Goal: Transaction & Acquisition: Book appointment/travel/reservation

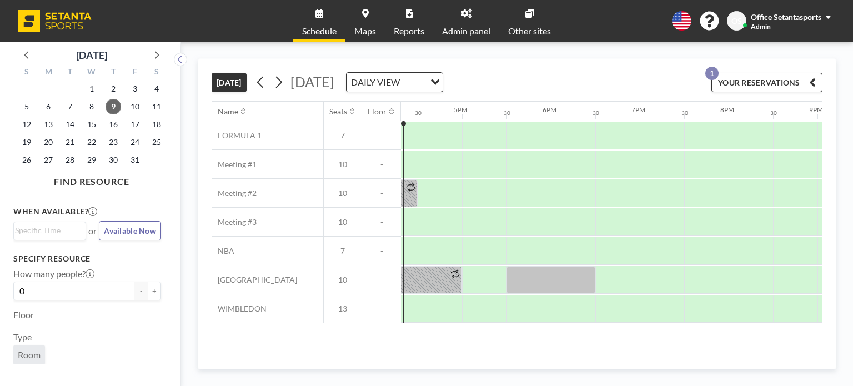
scroll to position [0, 1419]
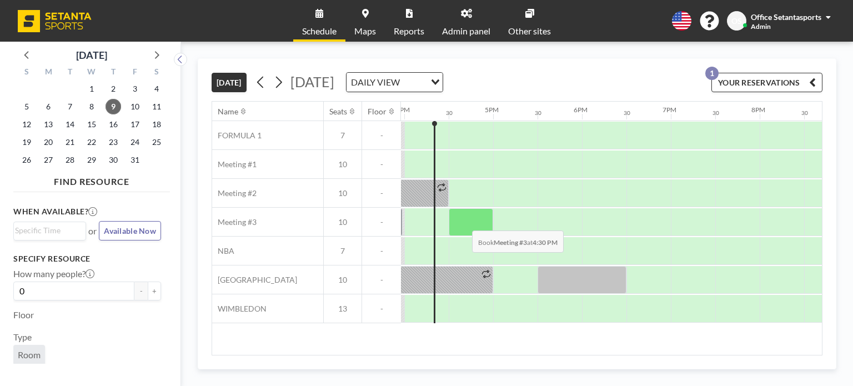
click at [463, 222] on div at bounding box center [471, 222] width 44 height 28
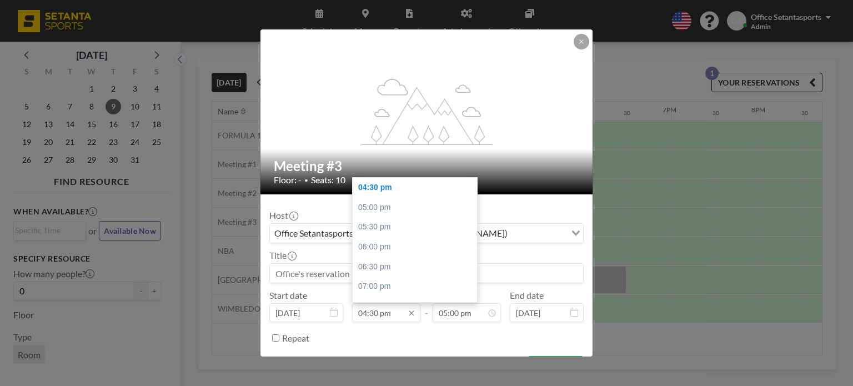
click at [389, 312] on input "04:30 pm" at bounding box center [386, 312] width 68 height 19
click at [374, 313] on input "04:30 pm" at bounding box center [386, 312] width 68 height 19
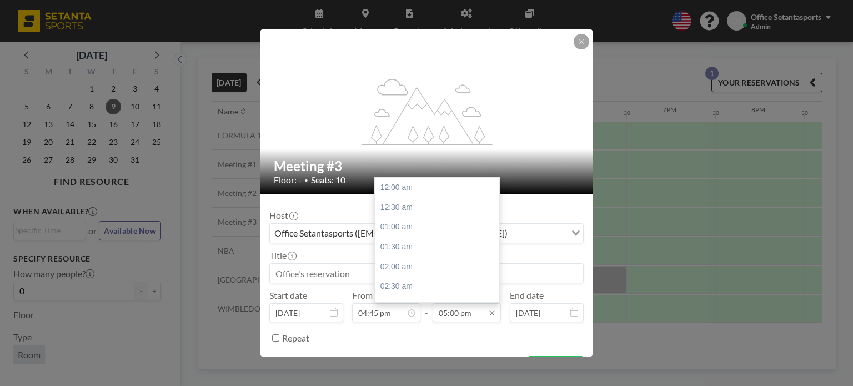
scroll to position [672, 0]
type input "04:45 pm"
click at [443, 313] on input "05:00 pm" at bounding box center [467, 312] width 68 height 19
click at [444, 261] on div "07:00 pm" at bounding box center [440, 267] width 130 height 20
type input "07:00 pm"
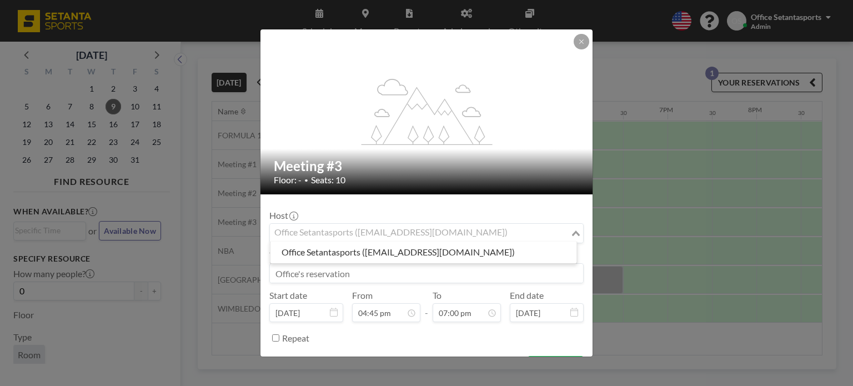
click at [351, 234] on div "Office Setantasports ([EMAIL_ADDRESS][DOMAIN_NAME])" at bounding box center [420, 232] width 301 height 17
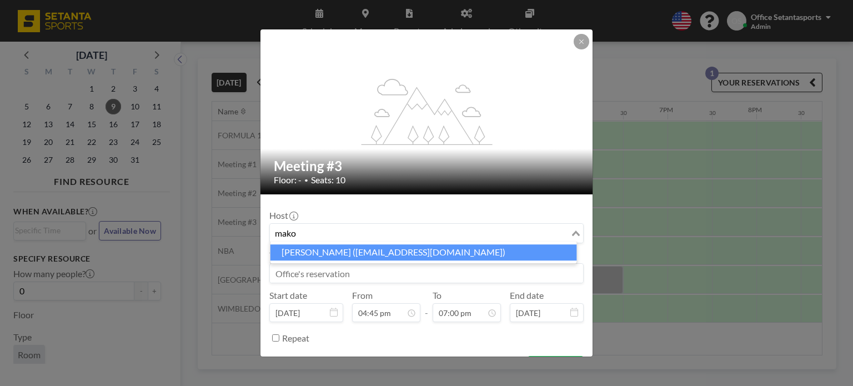
click at [349, 257] on li "[PERSON_NAME] ([EMAIL_ADDRESS][DOMAIN_NAME])" at bounding box center [424, 252] width 307 height 16
type input "mako"
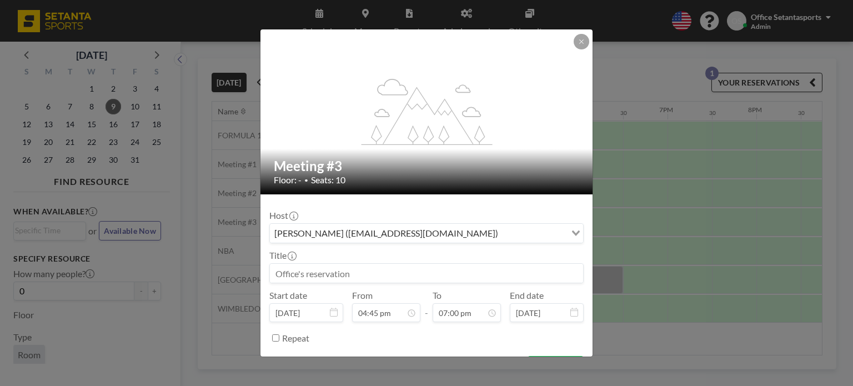
click at [318, 272] on input at bounding box center [426, 273] width 313 height 19
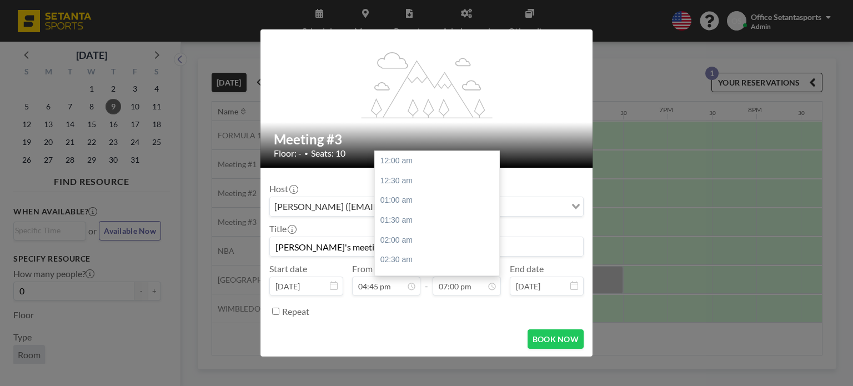
scroll to position [751, 0]
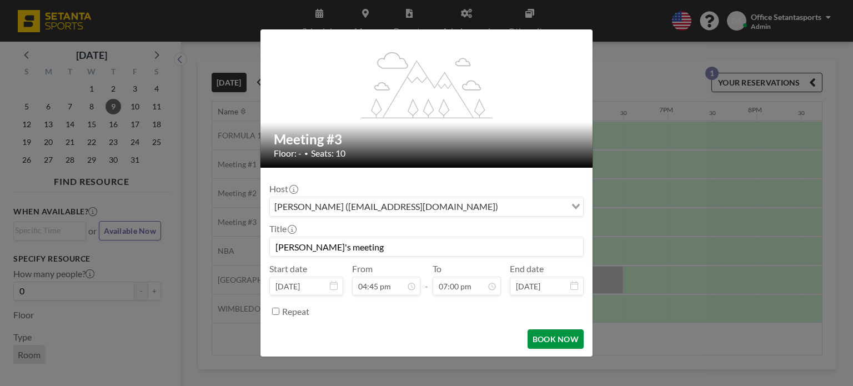
type input "[PERSON_NAME]'s meeting"
click at [558, 342] on button "BOOK NOW" at bounding box center [556, 338] width 56 height 19
